Goal: Information Seeking & Learning: Learn about a topic

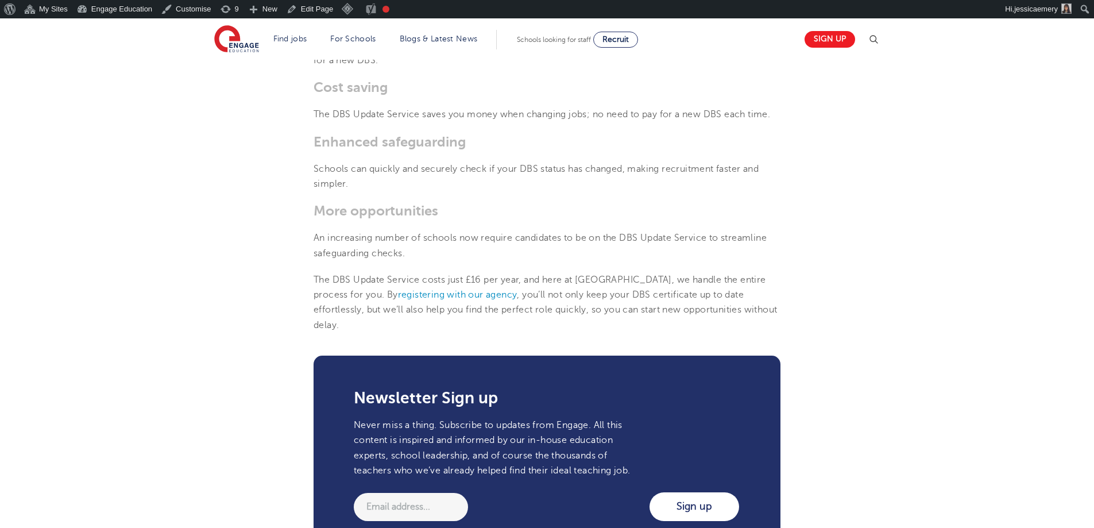
scroll to position [919, 0]
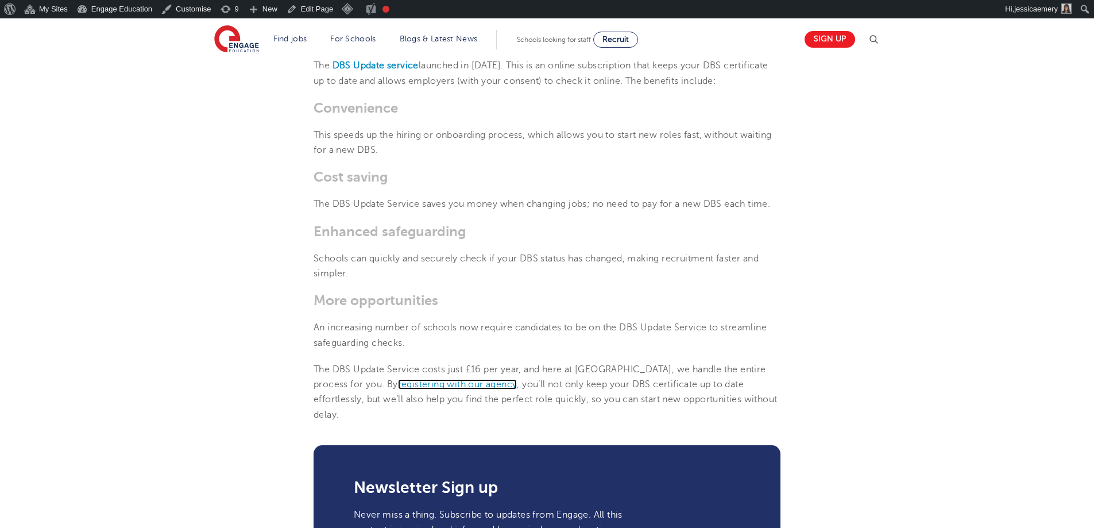
click at [398, 384] on span "registering with our agency" at bounding box center [457, 384] width 119 height 10
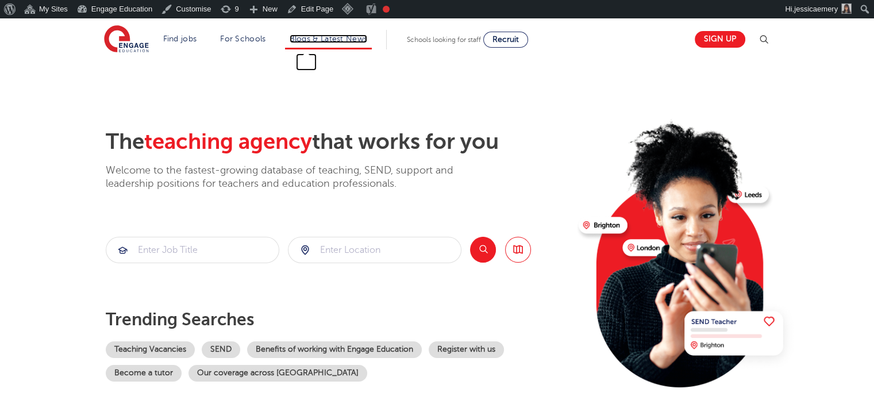
click at [358, 39] on link "Blogs & Latest News" at bounding box center [329, 38] width 78 height 9
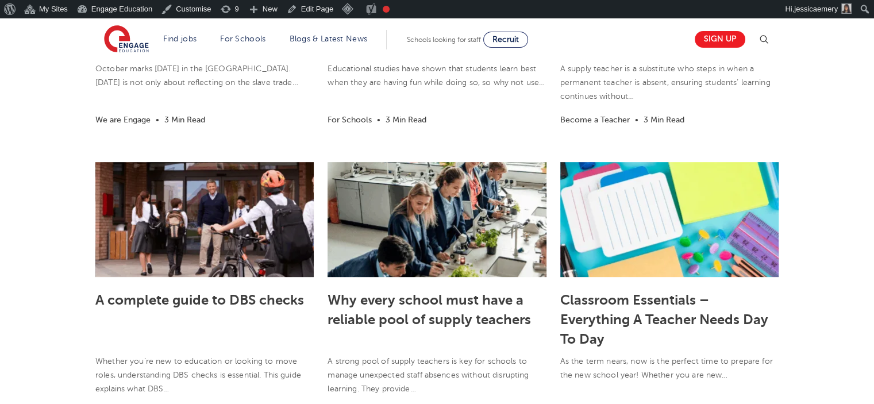
scroll to position [517, 0]
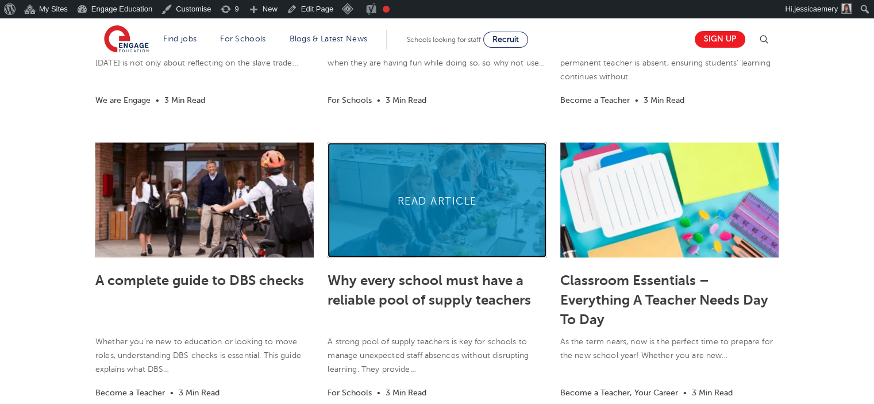
click at [450, 199] on link at bounding box center [436, 199] width 218 height 115
